Goal: Transaction & Acquisition: Subscribe to service/newsletter

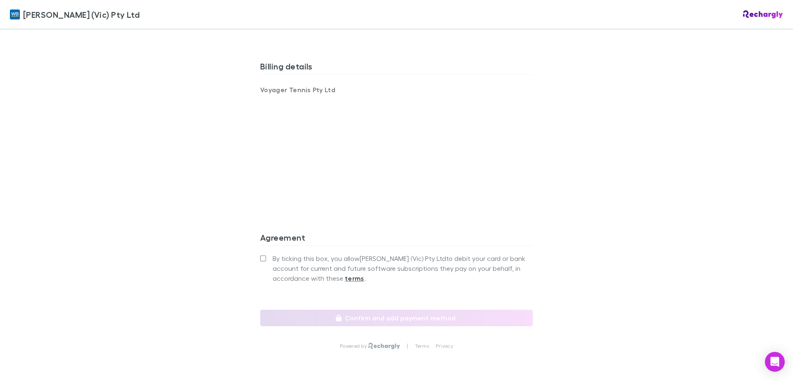
scroll to position [563, 0]
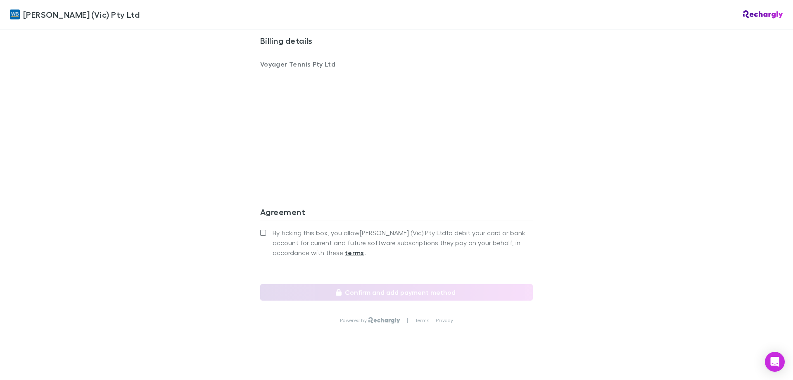
click at [88, 177] on div "William Buck (Vic) Pty Ltd William Buck (Vic) Pty Ltd Software subscriptions ag…" at bounding box center [396, 190] width 793 height 380
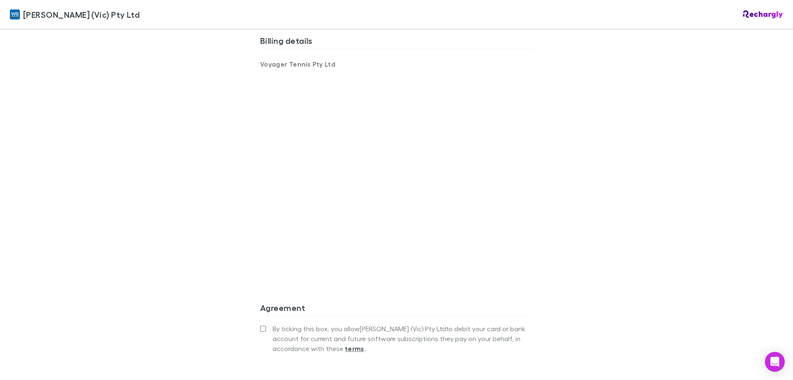
click at [166, 235] on div "William Buck (Vic) Pty Ltd William Buck (Vic) Pty Ltd Software subscriptions ag…" at bounding box center [396, 190] width 793 height 380
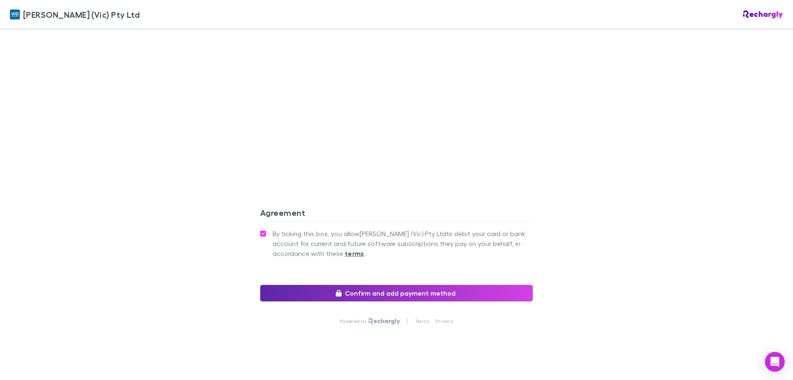
scroll to position [659, 0]
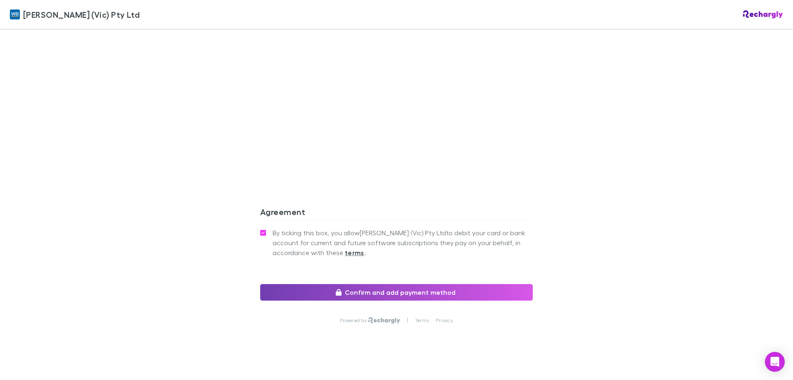
click at [394, 289] on button "Confirm and add payment method" at bounding box center [396, 292] width 273 height 17
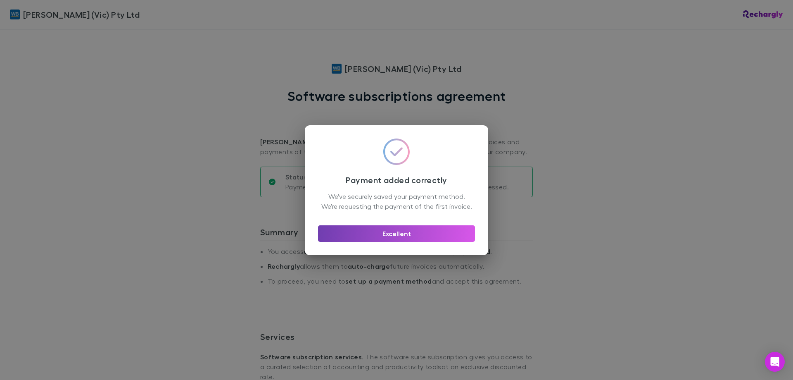
click at [390, 242] on button "Excellent" at bounding box center [396, 233] width 157 height 17
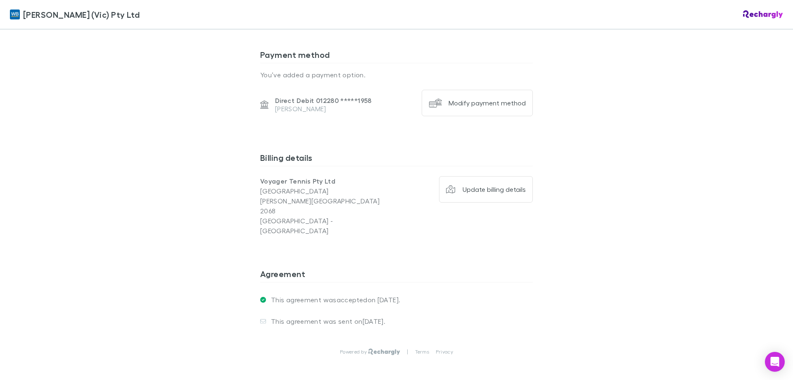
scroll to position [560, 0]
